Goal: Transaction & Acquisition: Purchase product/service

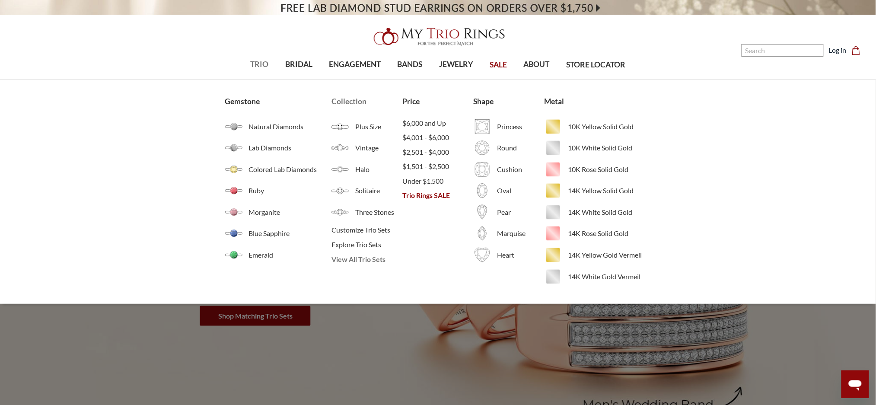
click at [360, 261] on span "View All Trio Sets" at bounding box center [367, 259] width 71 height 10
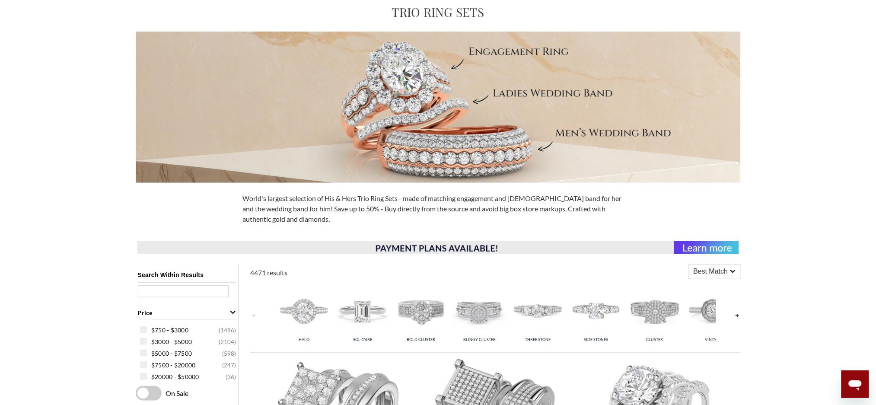
scroll to position [230, 0]
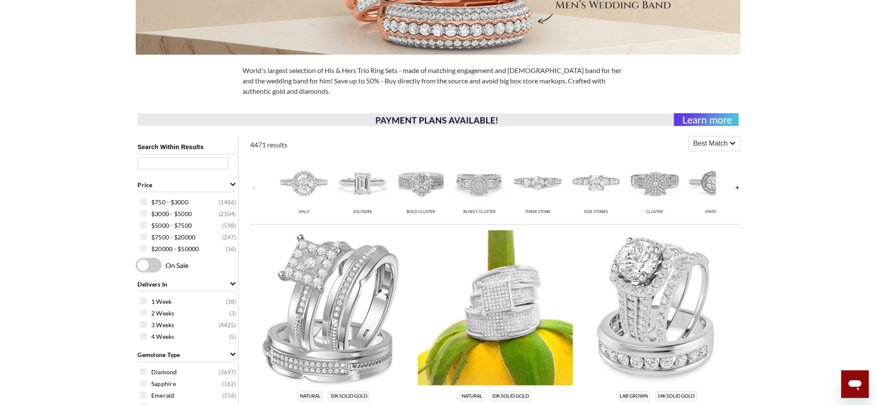
click at [501, 304] on img at bounding box center [495, 307] width 155 height 155
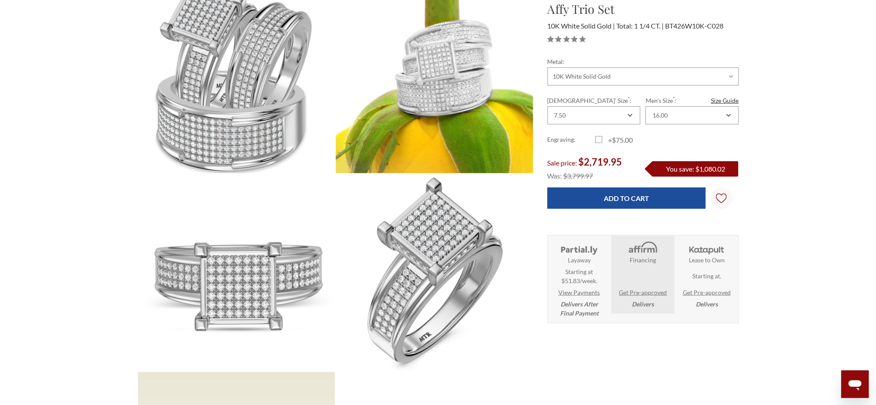
scroll to position [115, 0]
click at [723, 102] on link "Size Guide" at bounding box center [726, 100] width 28 height 9
